Goal: Task Accomplishment & Management: Use online tool/utility

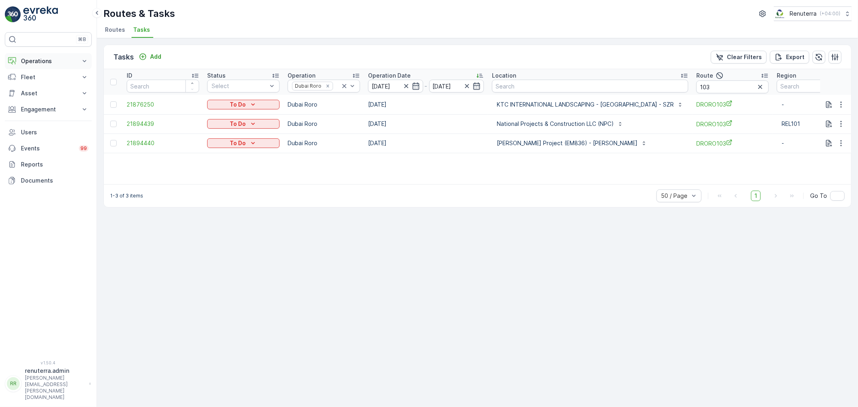
click at [46, 64] on p "Operations" at bounding box center [48, 61] width 55 height 8
click at [47, 99] on p "Routes & Tasks" at bounding box center [41, 97] width 41 height 8
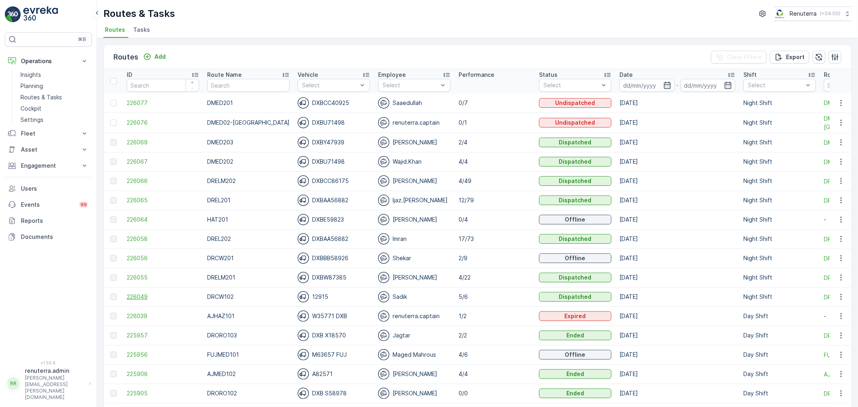
click at [135, 299] on span "226049" at bounding box center [163, 297] width 72 height 8
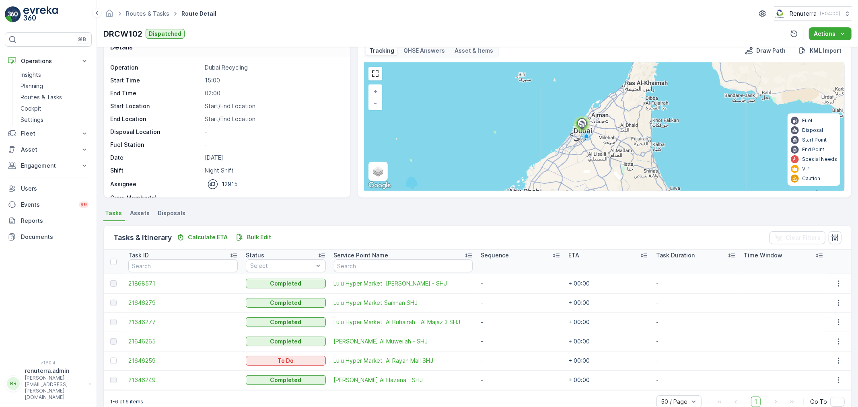
scroll to position [33, 0]
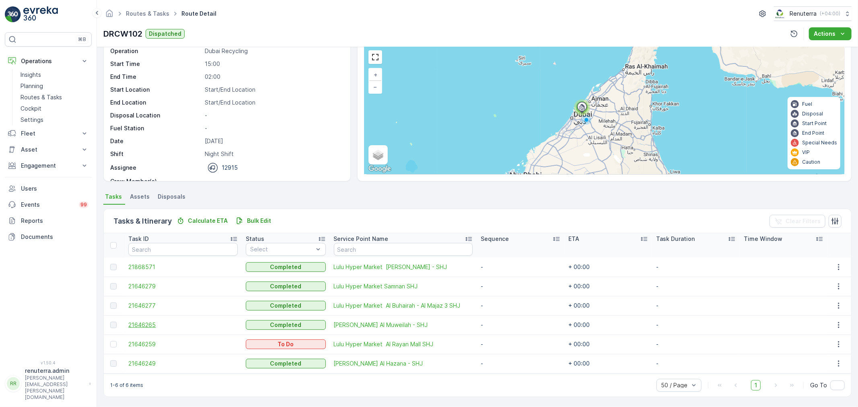
click at [147, 326] on span "21646265" at bounding box center [182, 325] width 109 height 8
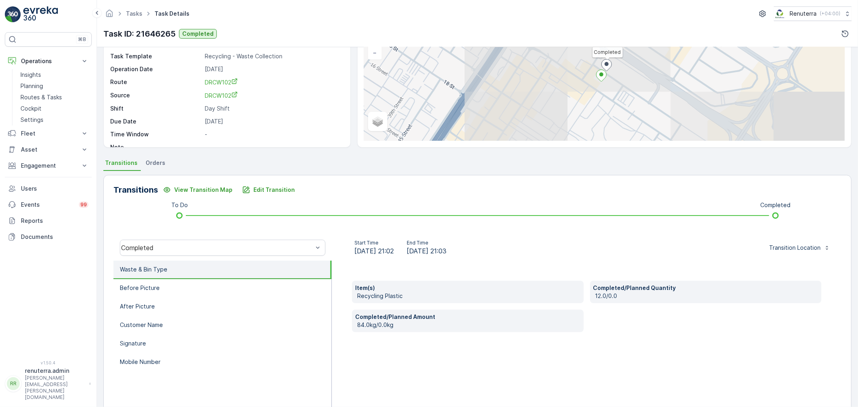
scroll to position [89, 0]
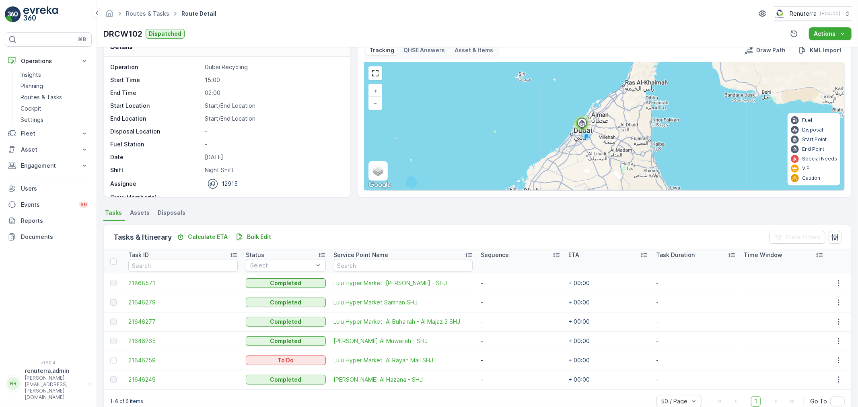
scroll to position [33, 0]
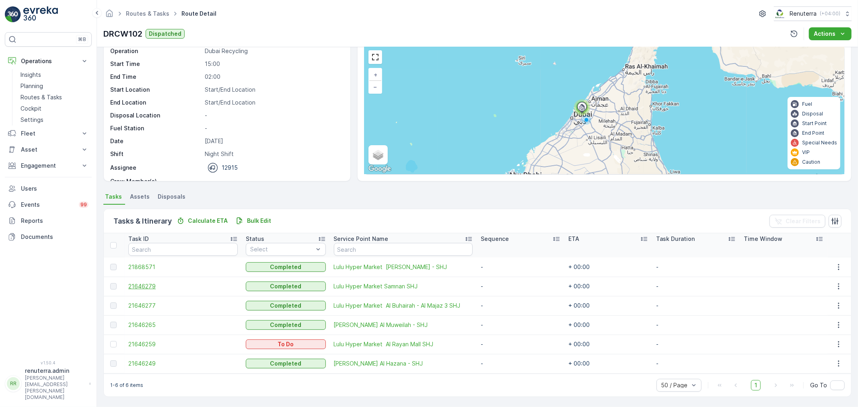
click at [138, 283] on span "21646279" at bounding box center [182, 286] width 109 height 8
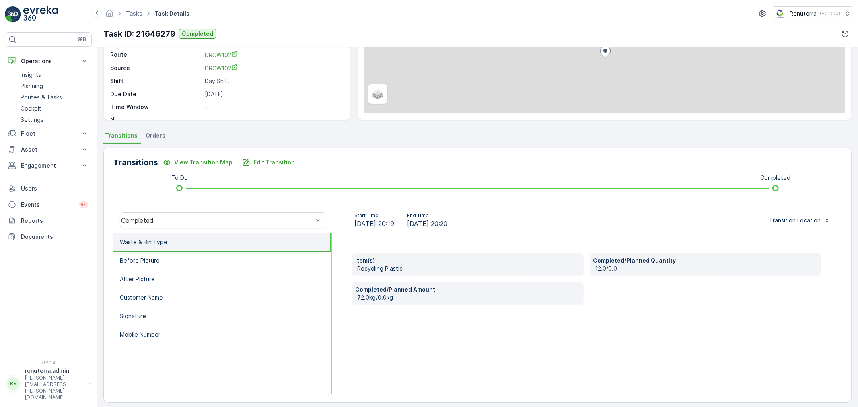
scroll to position [99, 0]
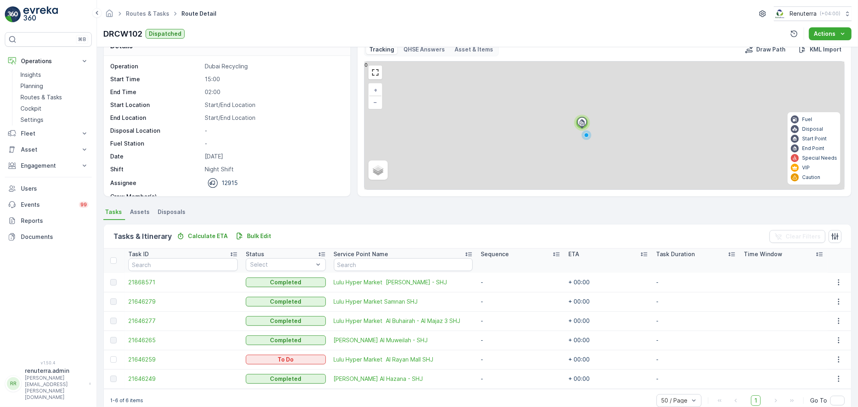
scroll to position [33, 0]
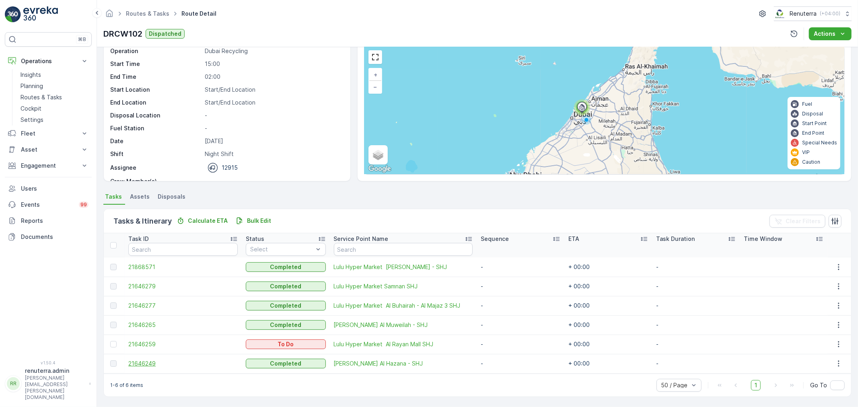
click at [154, 365] on span "21646249" at bounding box center [182, 364] width 109 height 8
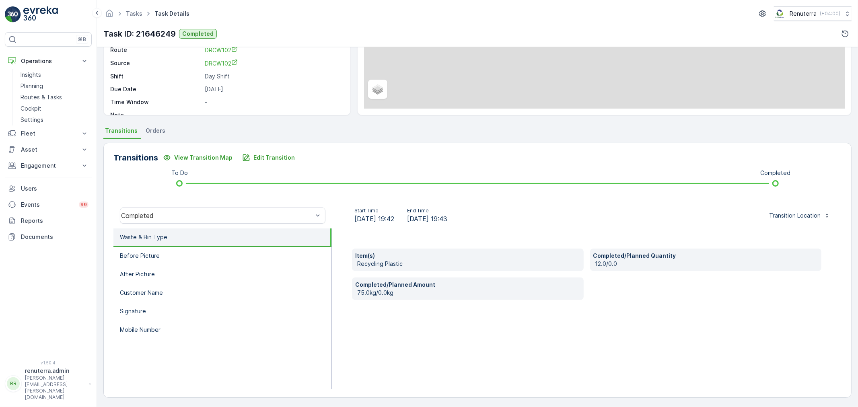
scroll to position [99, 0]
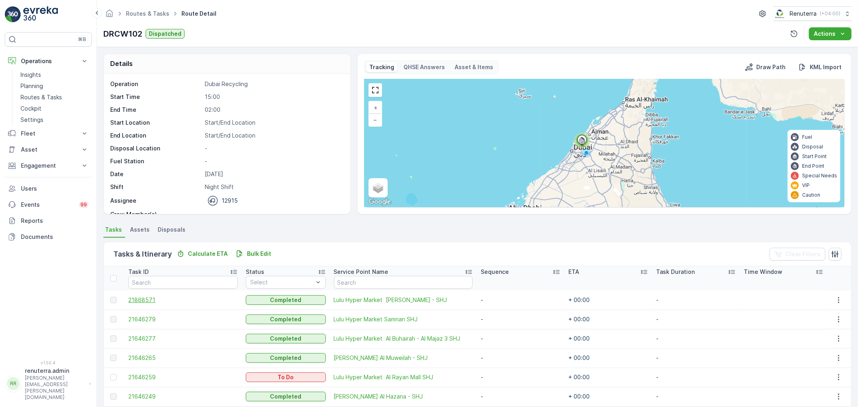
click at [146, 296] on span "21868571" at bounding box center [182, 300] width 109 height 8
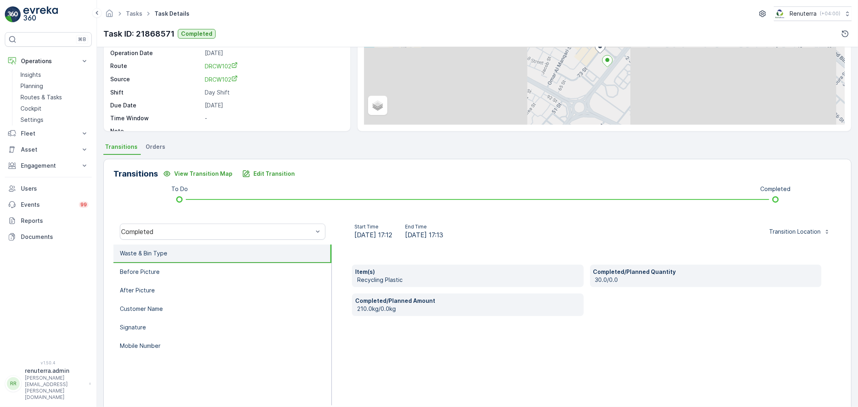
scroll to position [99, 0]
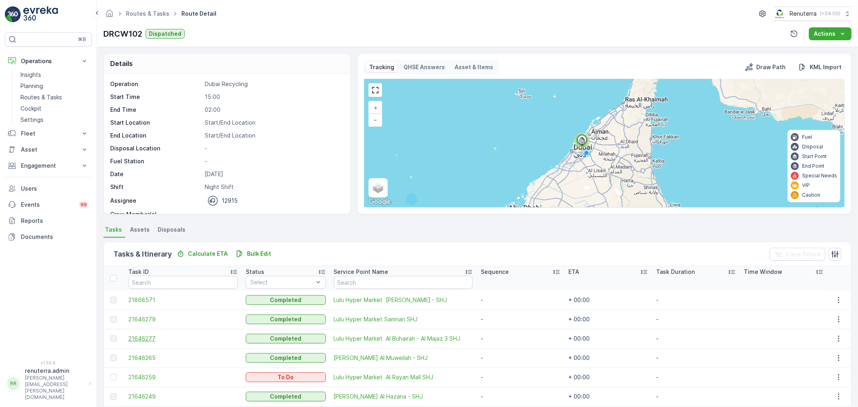
click at [150, 337] on span "21646277" at bounding box center [182, 339] width 109 height 8
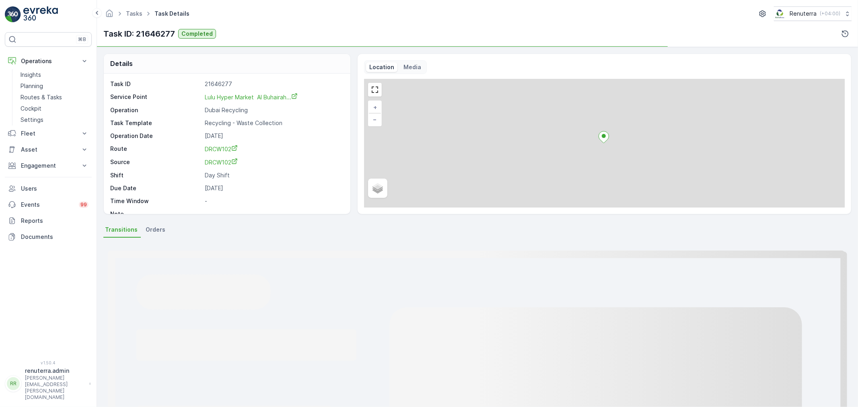
scroll to position [45, 0]
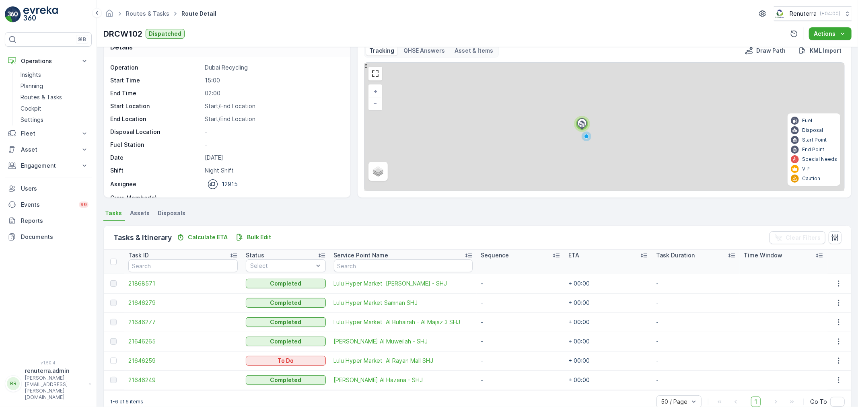
scroll to position [33, 0]
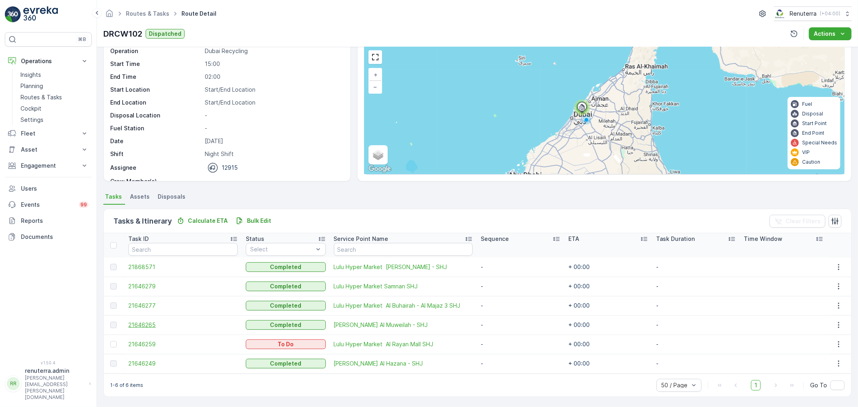
click at [138, 324] on span "21646265" at bounding box center [182, 325] width 109 height 8
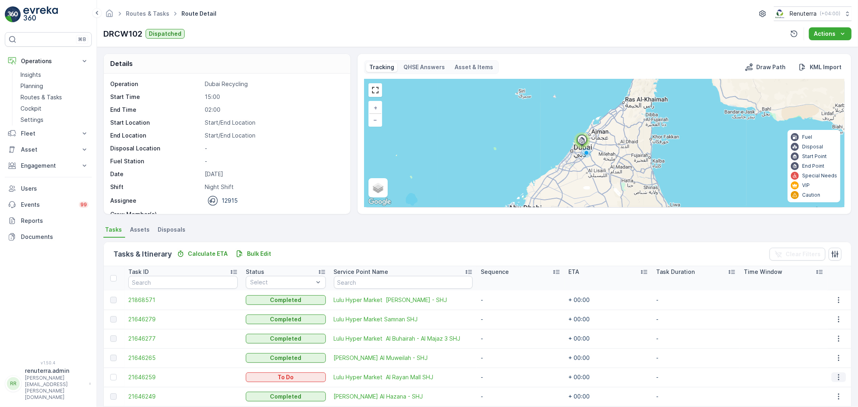
click at [836, 377] on icon "button" at bounding box center [839, 377] width 8 height 8
click at [835, 353] on span "Remove from Route" at bounding box center [828, 350] width 54 height 8
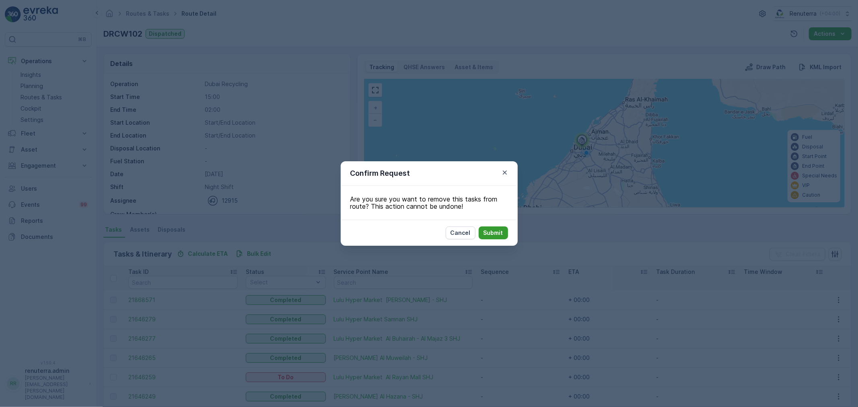
click at [497, 229] on p "Submit" at bounding box center [494, 233] width 20 height 8
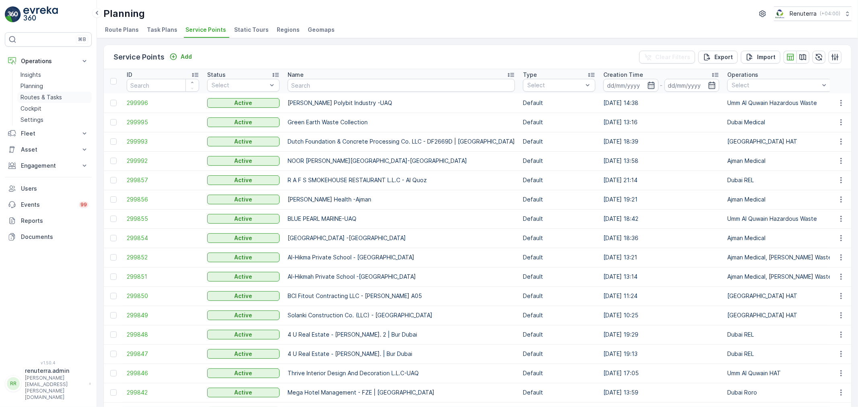
click at [42, 98] on p "Routes & Tasks" at bounding box center [41, 97] width 41 height 8
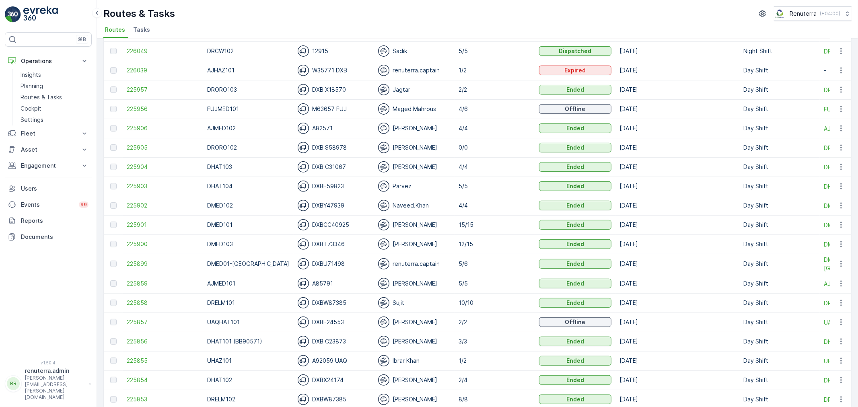
scroll to position [268, 0]
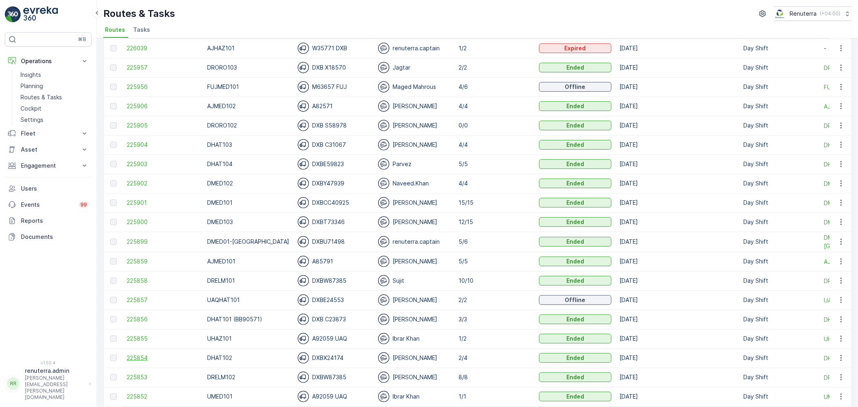
click at [134, 360] on span "225854" at bounding box center [163, 358] width 72 height 8
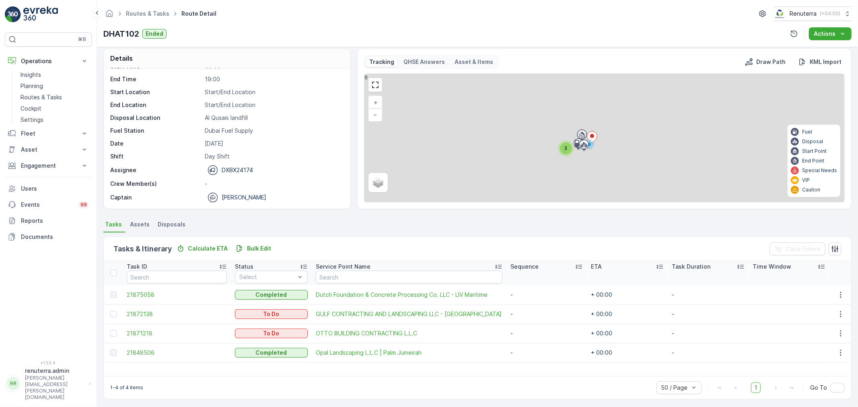
scroll to position [7, 0]
